Goal: Check status: Check status

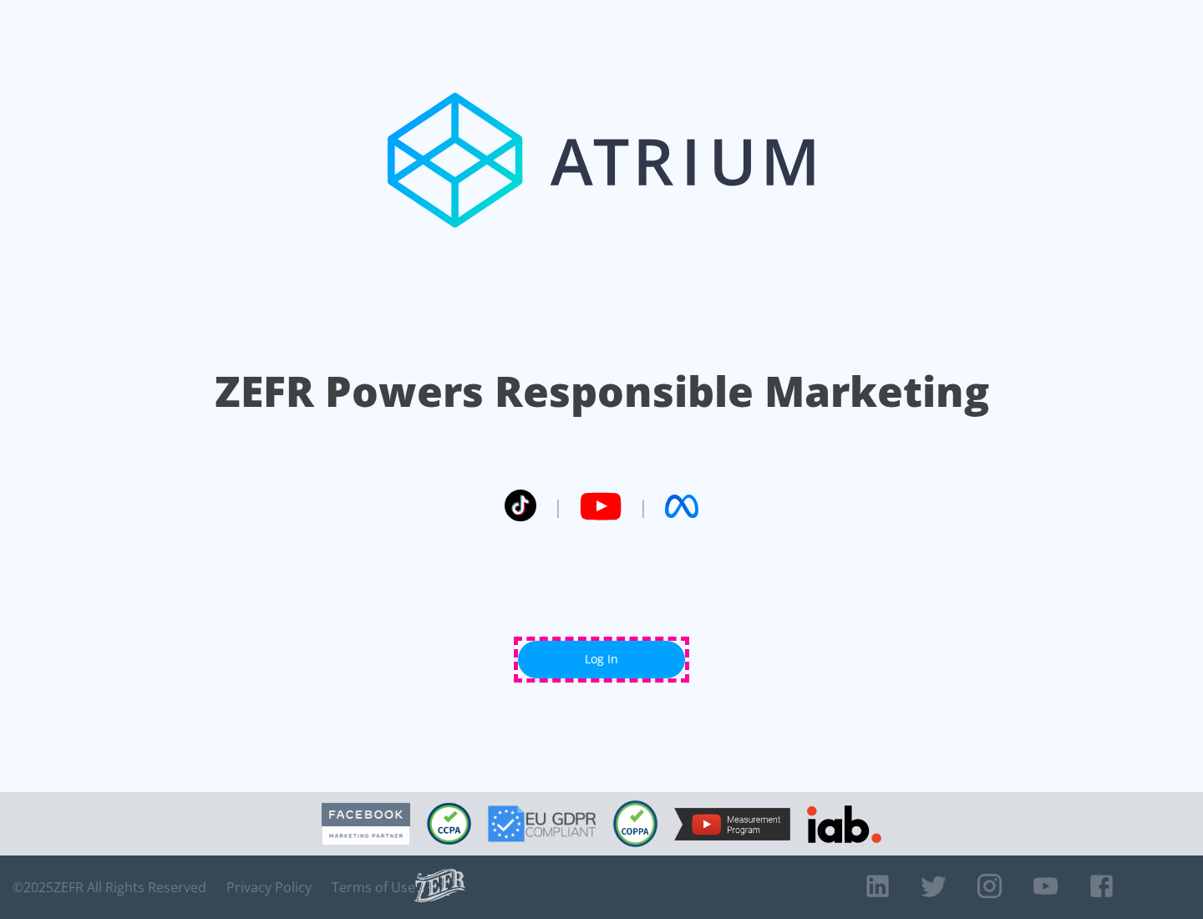
click at [602, 659] on link "Log In" at bounding box center [601, 660] width 167 height 38
